Goal: Task Accomplishment & Management: Use online tool/utility

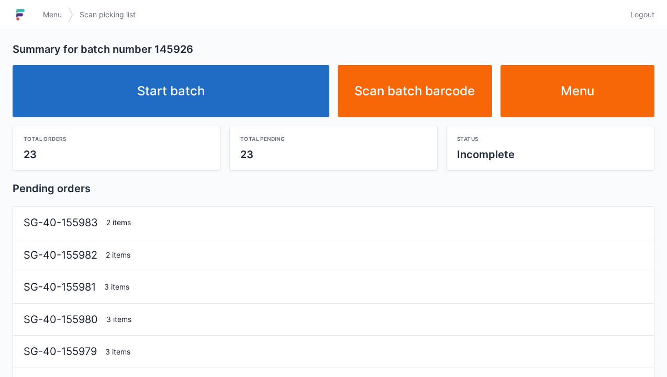
click at [217, 74] on link "Start batch" at bounding box center [171, 91] width 317 height 52
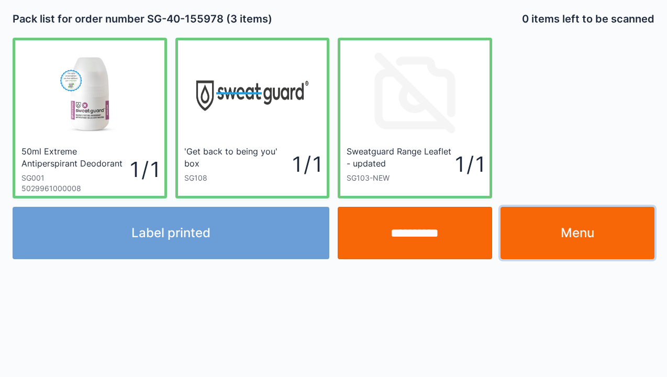
click at [578, 229] on link "Menu" at bounding box center [578, 233] width 155 height 52
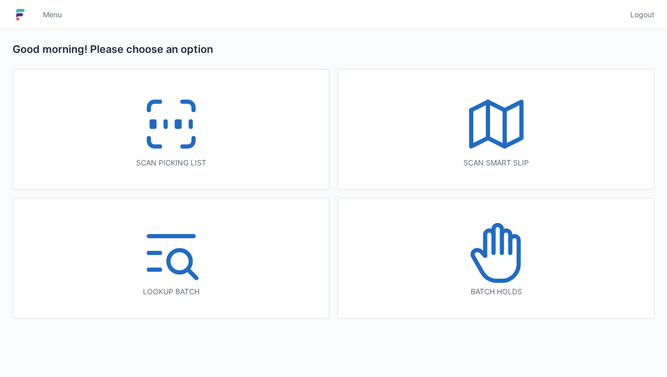
click at [203, 146] on icon at bounding box center [171, 124] width 67 height 67
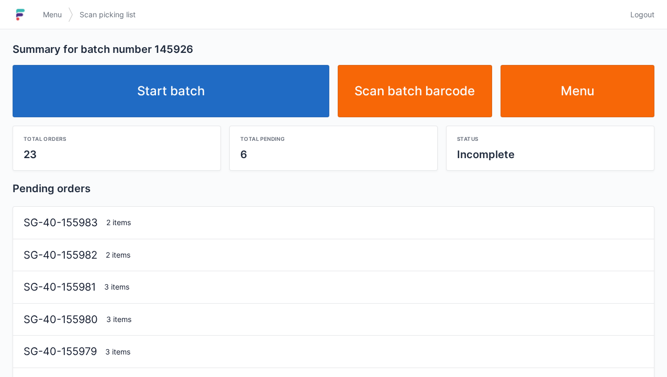
click at [271, 97] on link "Start batch" at bounding box center [171, 91] width 317 height 52
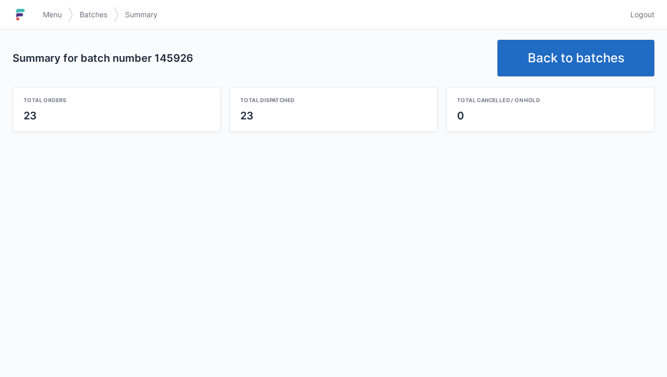
click at [578, 49] on link "Back to batches" at bounding box center [576, 58] width 157 height 37
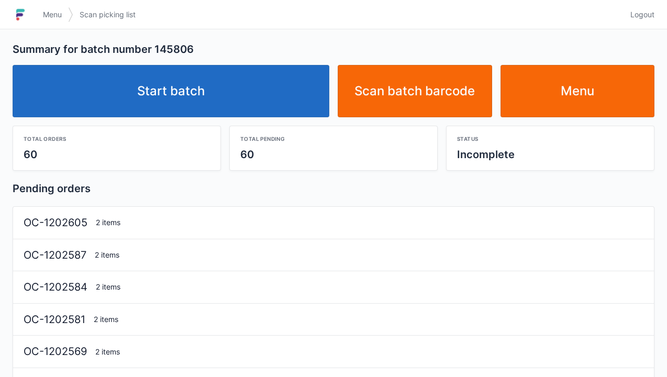
click at [267, 101] on link "Start batch" at bounding box center [171, 91] width 317 height 52
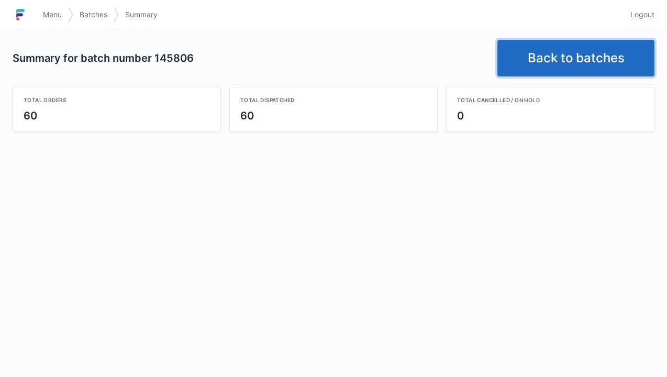
click at [573, 65] on link "Back to batches" at bounding box center [576, 58] width 157 height 37
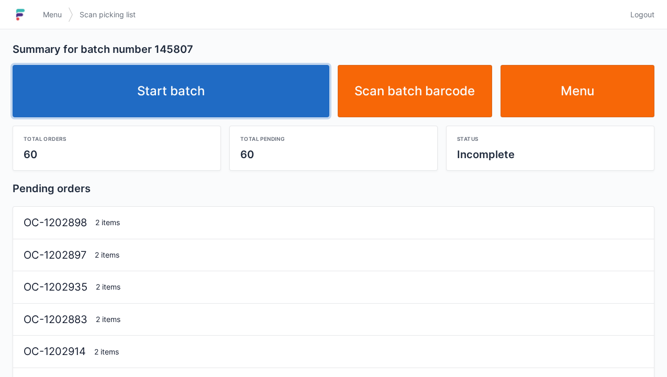
click at [223, 93] on link "Start batch" at bounding box center [171, 91] width 317 height 52
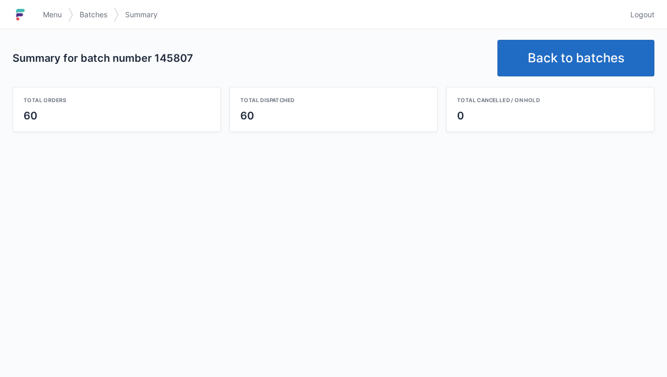
click at [577, 61] on link "Back to batches" at bounding box center [576, 58] width 157 height 37
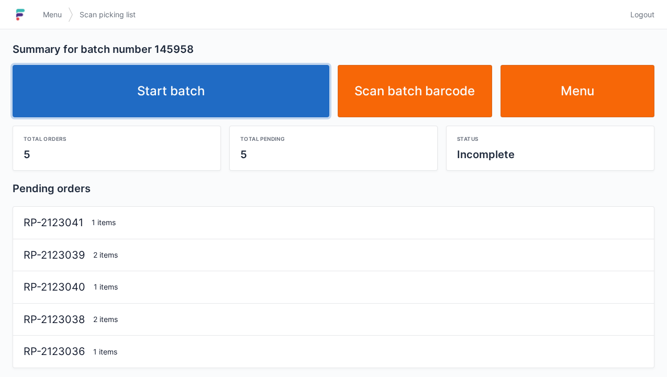
click at [267, 96] on link "Start batch" at bounding box center [171, 91] width 317 height 52
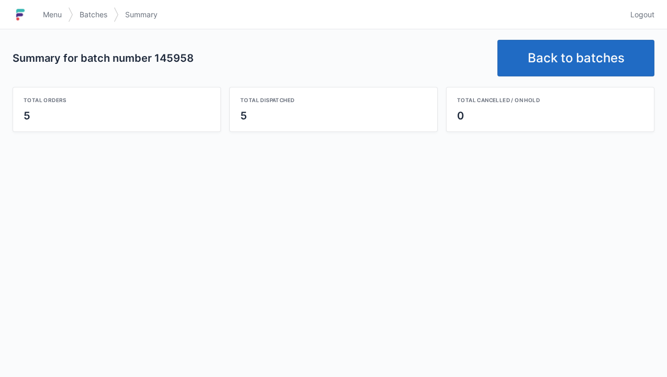
click at [579, 63] on link "Back to batches" at bounding box center [576, 58] width 157 height 37
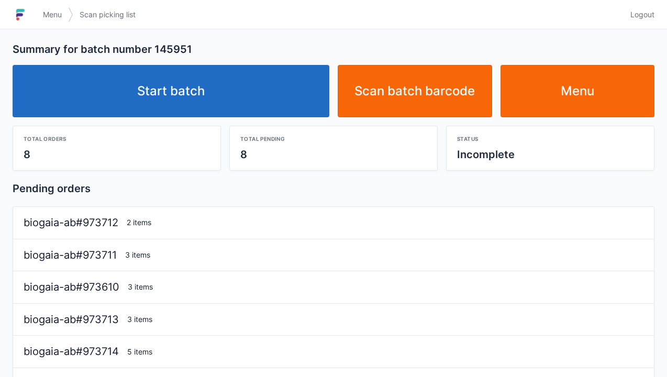
click at [280, 91] on link "Start batch" at bounding box center [171, 91] width 317 height 52
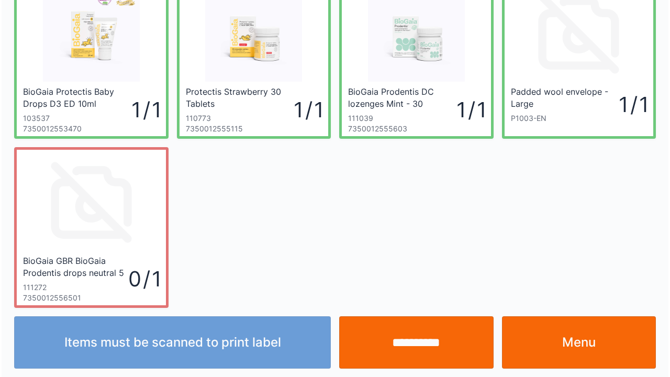
scroll to position [61, 0]
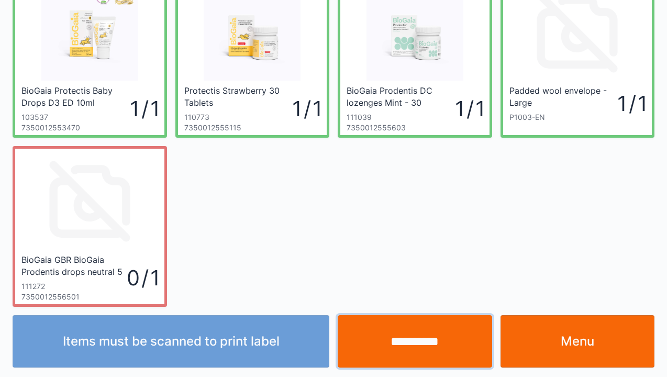
click at [448, 328] on input "**********" at bounding box center [415, 341] width 155 height 52
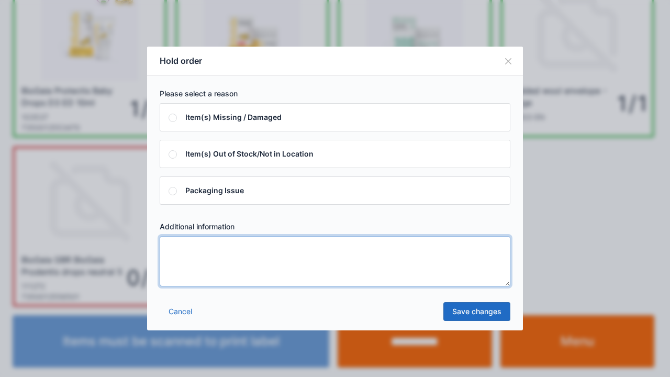
click at [333, 263] on textarea at bounding box center [335, 261] width 351 height 50
type textarea "****"
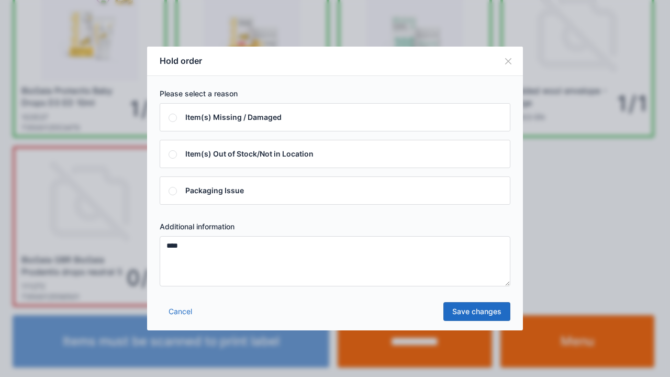
click at [481, 310] on link "Save changes" at bounding box center [477, 311] width 67 height 19
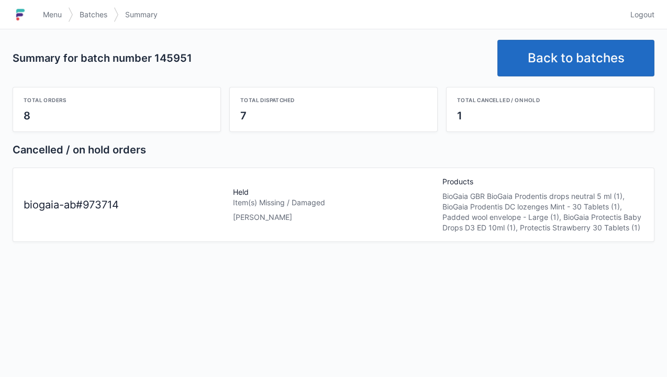
click at [57, 14] on span "Menu" at bounding box center [52, 14] width 19 height 10
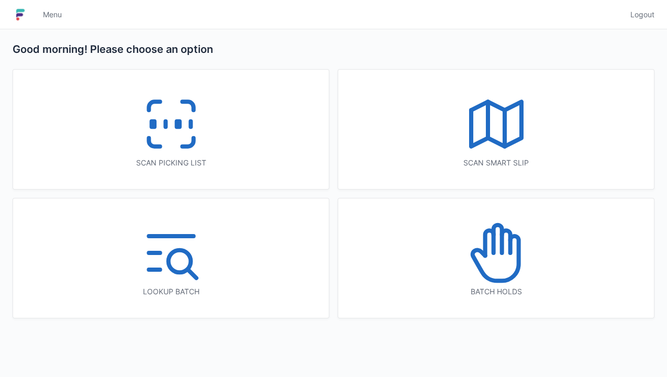
click at [488, 122] on line at bounding box center [488, 120] width 0 height 36
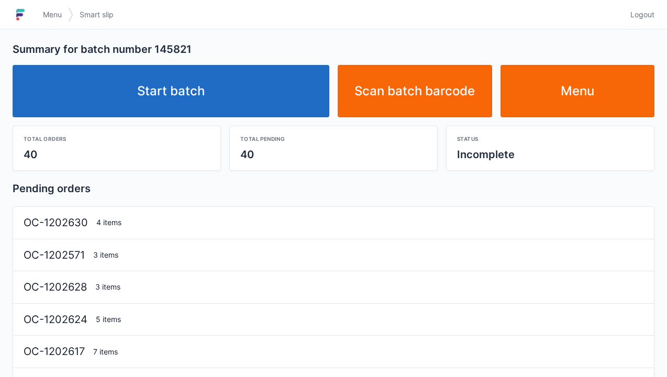
click at [294, 81] on link "Start batch" at bounding box center [171, 91] width 317 height 52
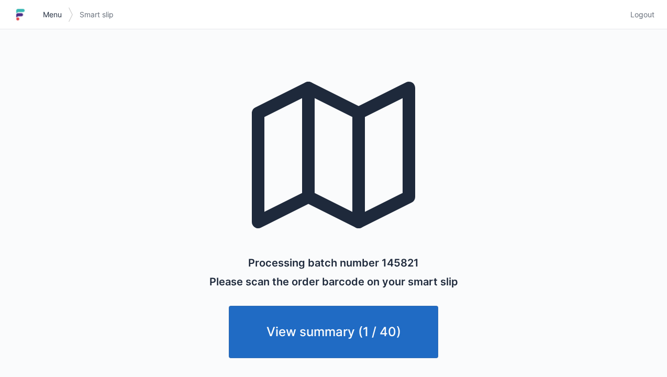
click at [48, 9] on span "Menu" at bounding box center [52, 14] width 19 height 10
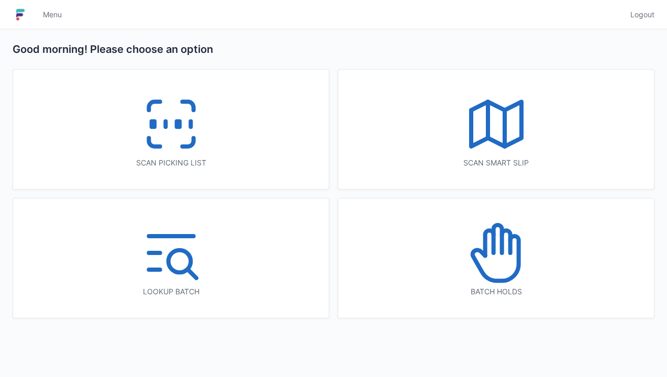
click at [182, 133] on icon at bounding box center [171, 124] width 67 height 67
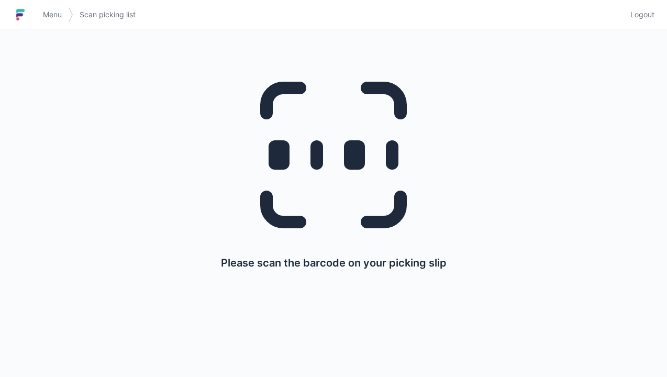
click at [47, 13] on span "Menu" at bounding box center [52, 14] width 19 height 10
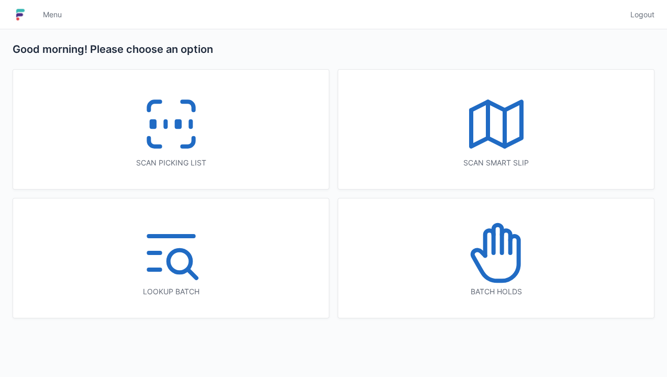
click at [550, 257] on div "Batch holds" at bounding box center [496, 258] width 316 height 119
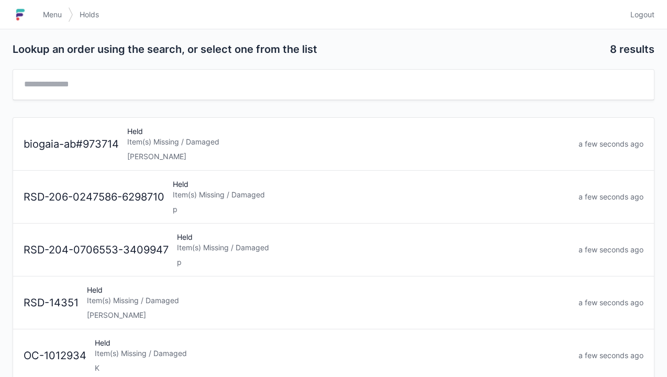
click at [271, 144] on div "Item(s) Missing / Damaged" at bounding box center [348, 142] width 443 height 10
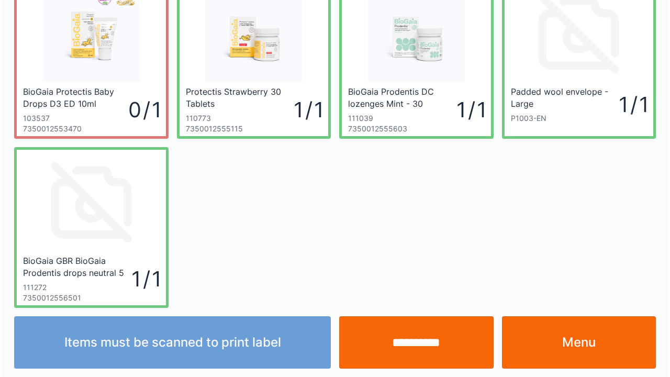
scroll to position [61, 0]
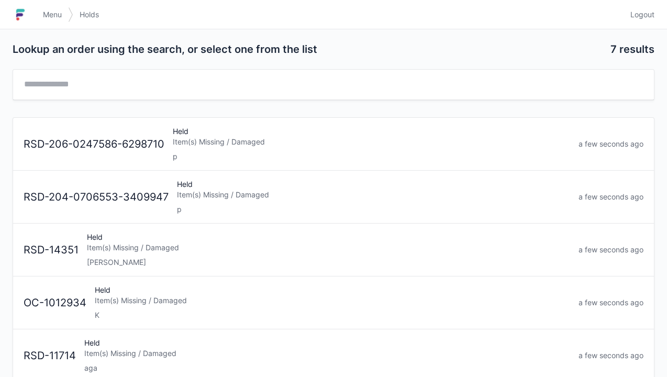
click at [53, 10] on span "Menu" at bounding box center [52, 14] width 19 height 10
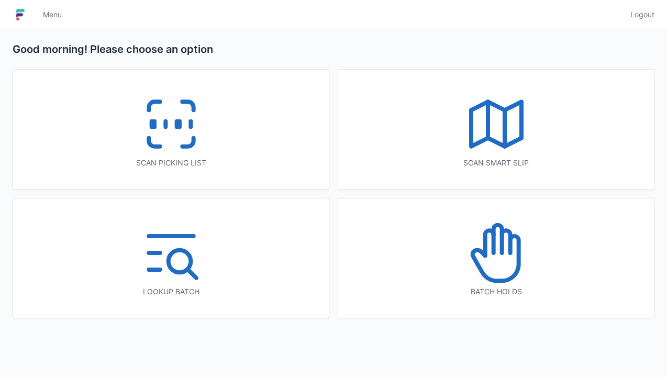
click at [185, 107] on icon at bounding box center [171, 124] width 67 height 67
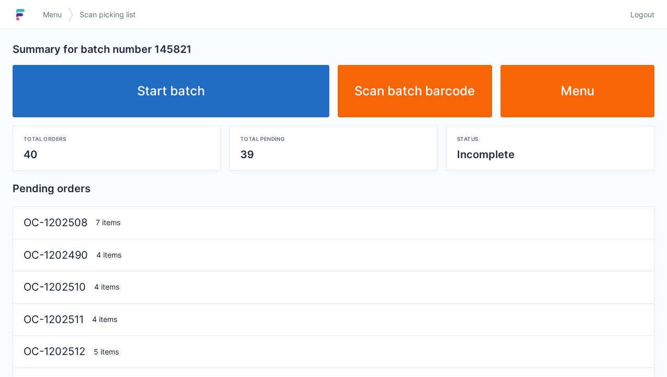
click at [274, 79] on link "Start batch" at bounding box center [171, 91] width 317 height 52
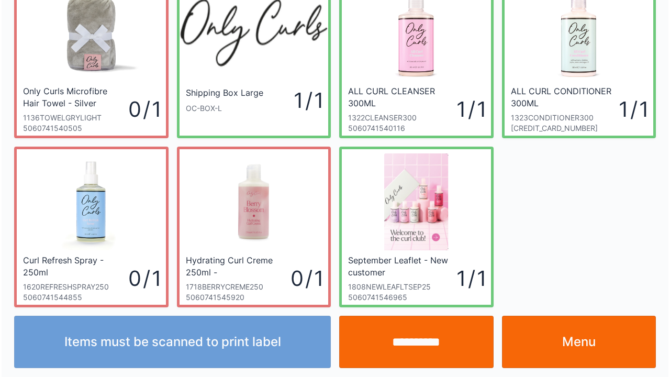
scroll to position [61, 0]
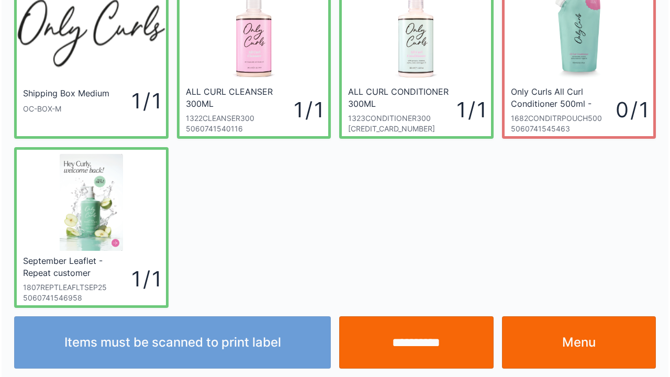
scroll to position [61, 0]
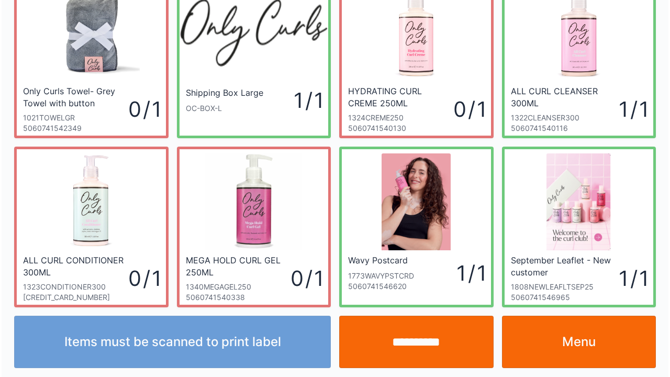
scroll to position [61, 0]
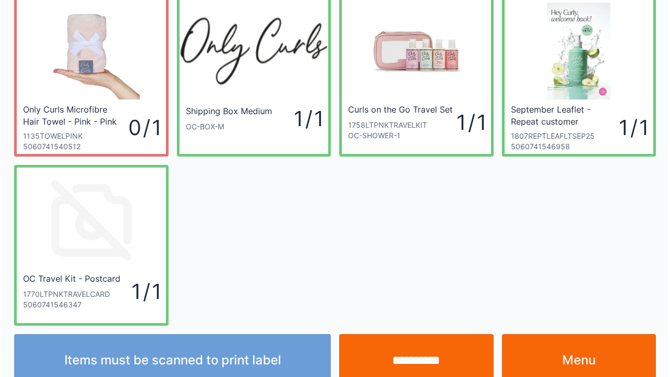
scroll to position [61, 0]
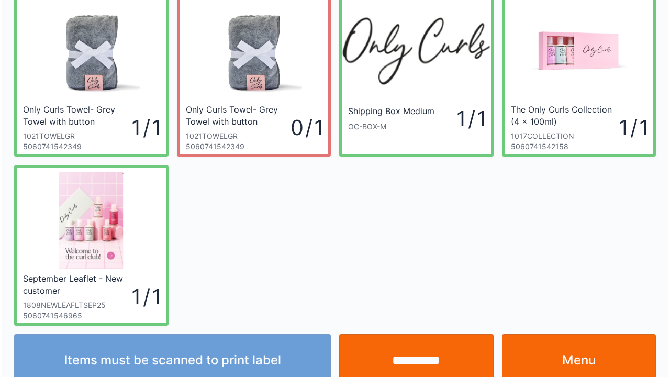
scroll to position [61, 0]
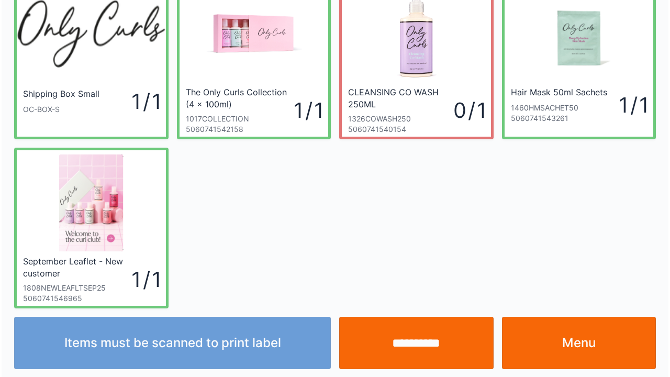
scroll to position [61, 0]
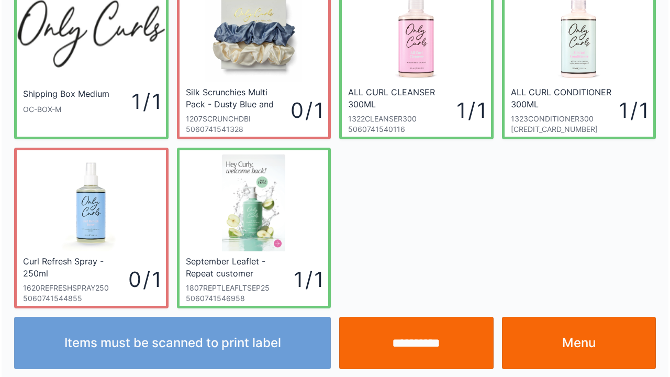
scroll to position [61, 0]
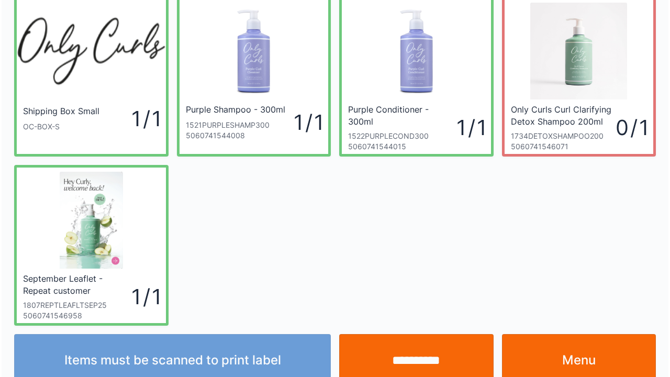
scroll to position [61, 0]
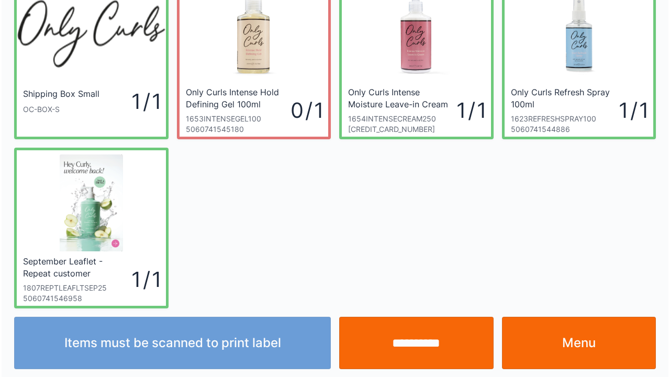
scroll to position [61, 0]
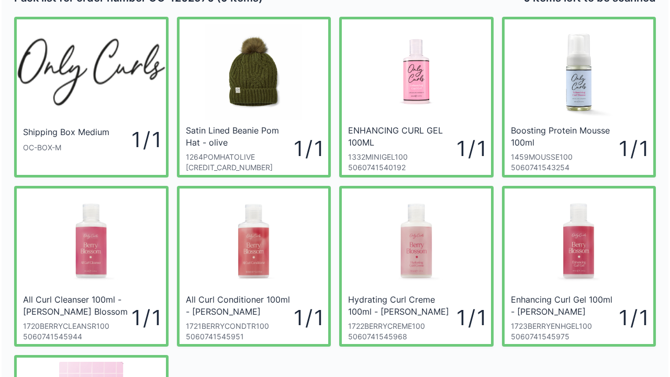
scroll to position [42, 0]
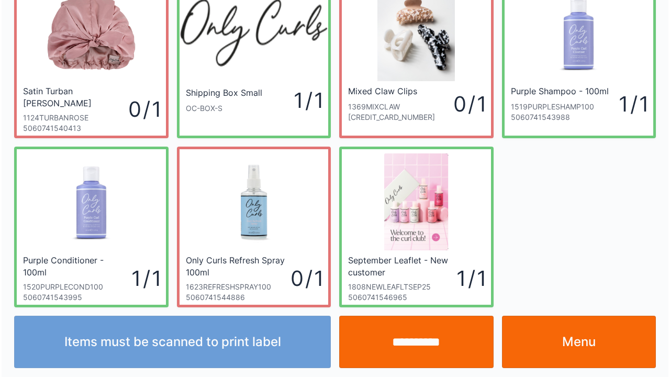
scroll to position [61, 0]
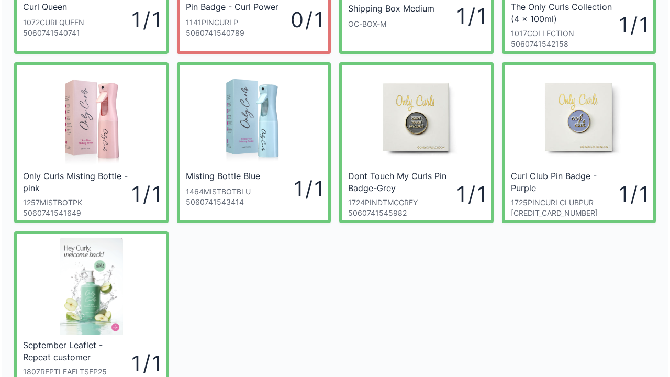
scroll to position [147, 0]
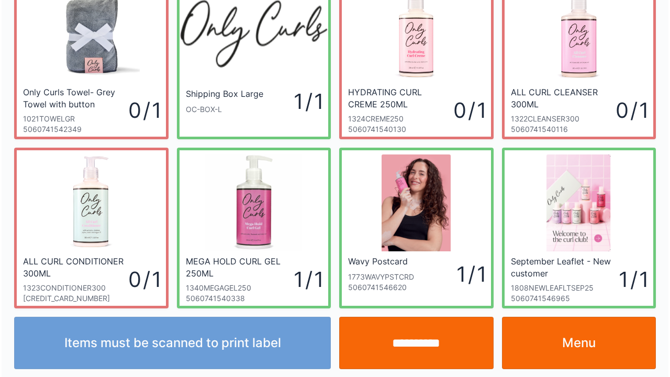
scroll to position [61, 0]
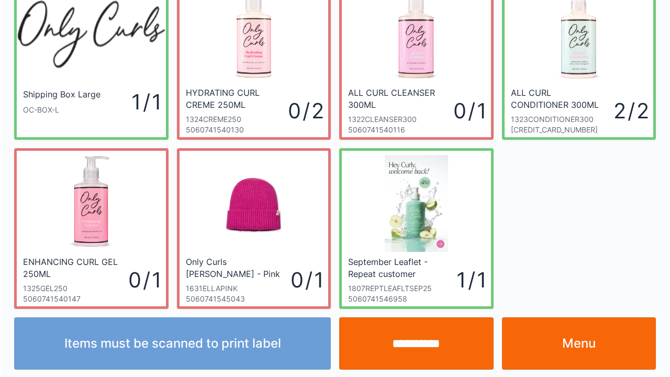
scroll to position [61, 0]
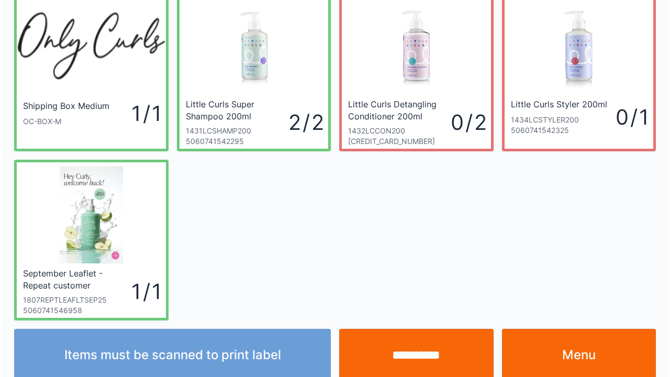
scroll to position [61, 0]
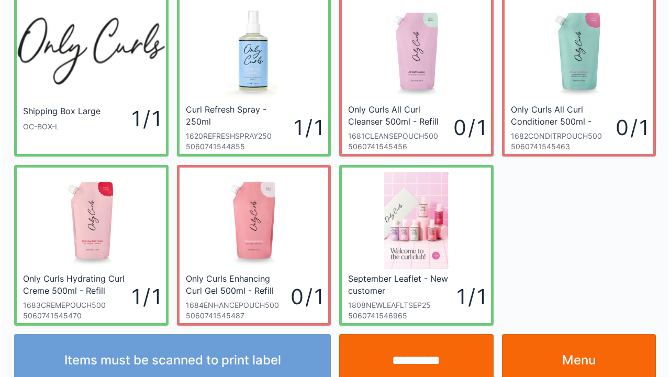
scroll to position [61, 0]
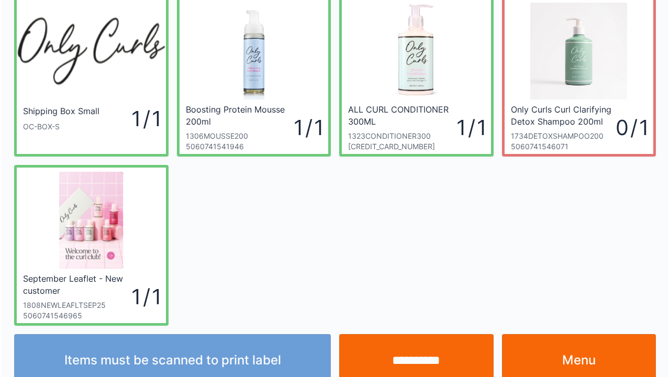
scroll to position [61, 0]
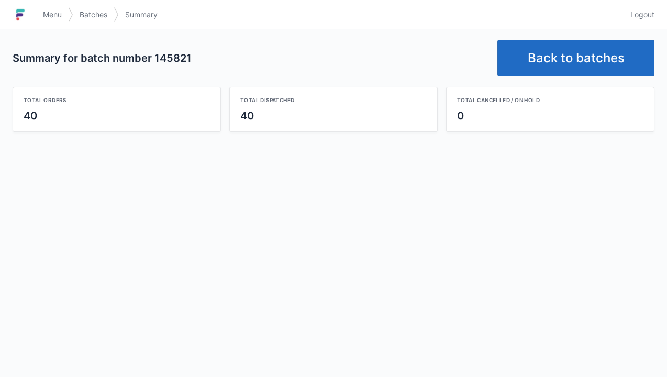
click at [568, 54] on link "Back to batches" at bounding box center [576, 58] width 157 height 37
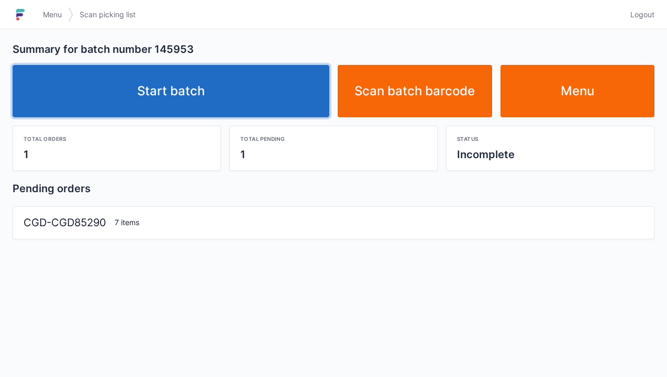
click at [280, 92] on link "Start batch" at bounding box center [171, 91] width 317 height 52
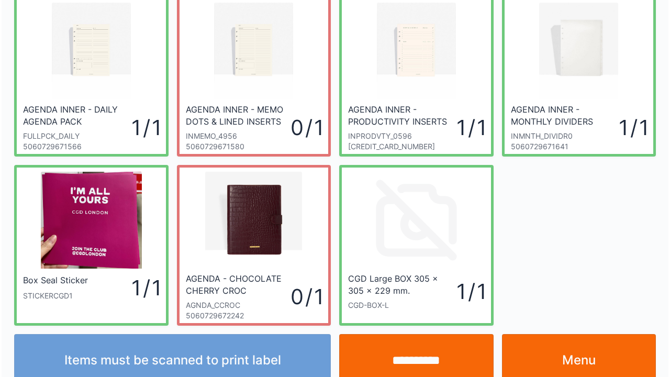
scroll to position [61, 0]
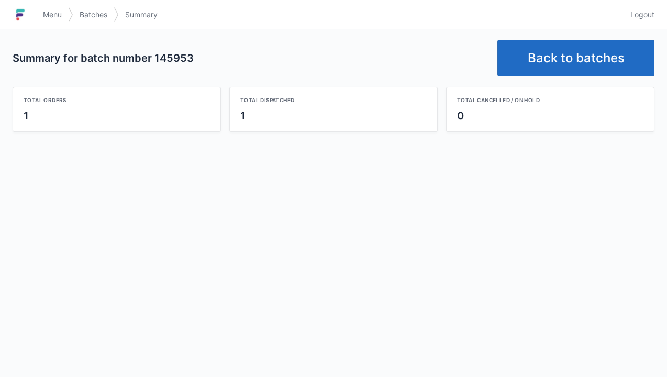
click at [565, 47] on link "Back to batches" at bounding box center [576, 58] width 157 height 37
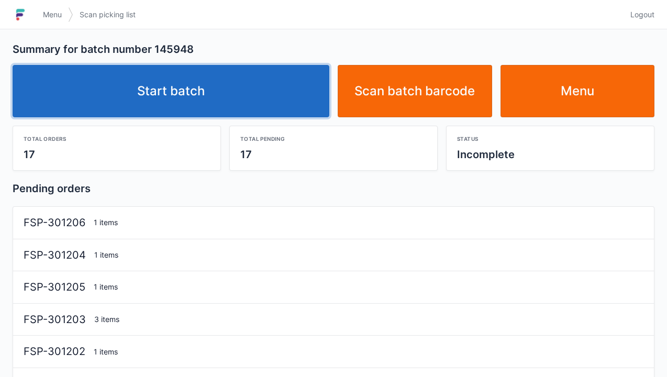
click at [262, 81] on link "Start batch" at bounding box center [171, 91] width 317 height 52
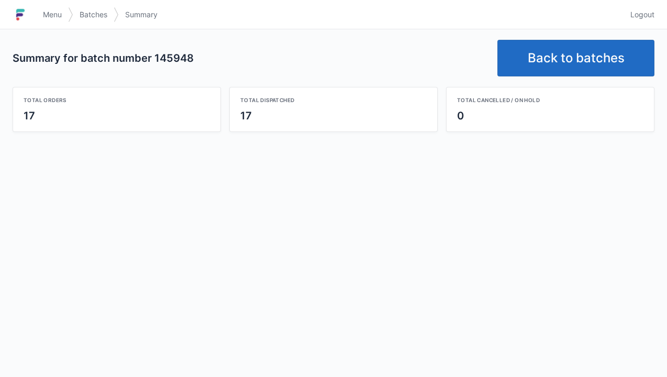
click at [563, 56] on link "Back to batches" at bounding box center [576, 58] width 157 height 37
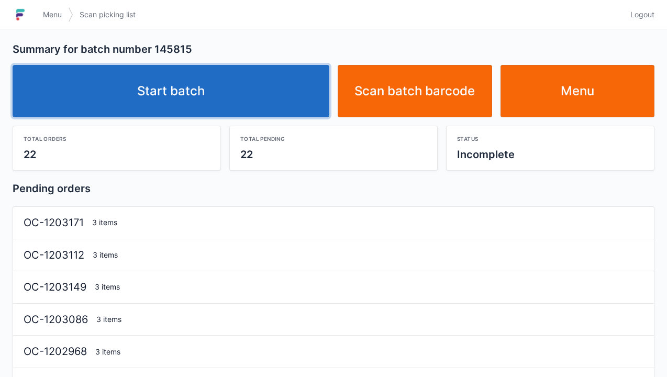
click at [281, 91] on link "Start batch" at bounding box center [171, 91] width 317 height 52
